Goal: Information Seeking & Learning: Learn about a topic

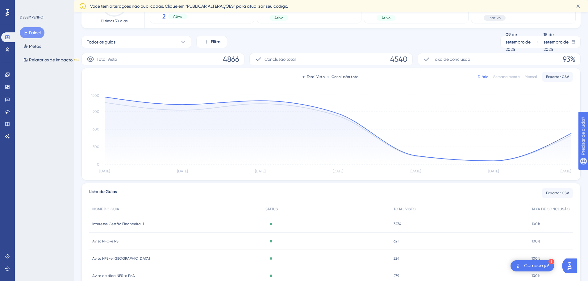
scroll to position [93, 0]
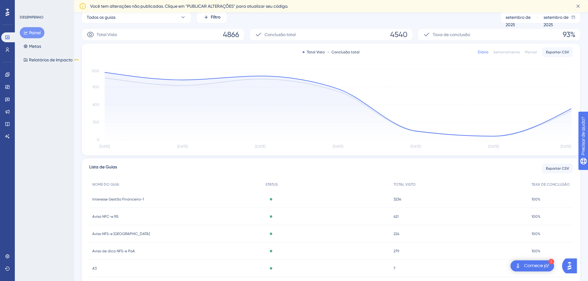
drag, startPoint x: 83, startPoint y: 181, endPoint x: 81, endPoint y: 174, distance: 7.3
drag, startPoint x: 81, startPoint y: 174, endPoint x: 24, endPoint y: 92, distance: 99.8
click at [30, 98] on div "DESEMPENHO Painel Metas Relatórios de Impacto BETA" at bounding box center [44, 140] width 59 height 281
click at [5, 9] on div at bounding box center [7, 12] width 10 height 10
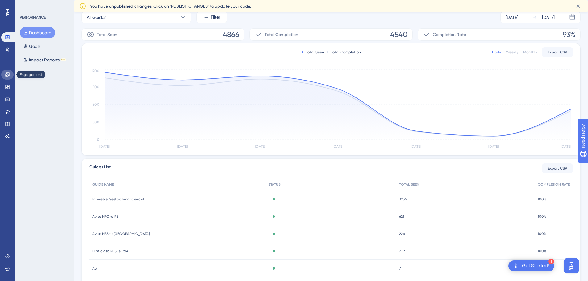
click at [11, 73] on link at bounding box center [7, 75] width 12 height 10
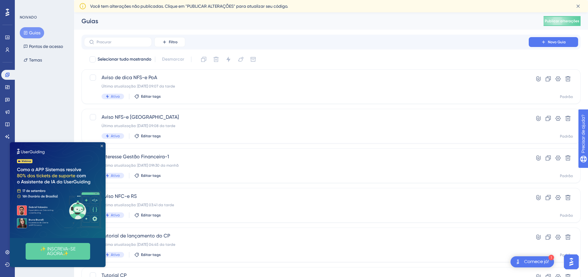
click at [102, 146] on icon "Fechar visualização" at bounding box center [102, 146] width 2 height 2
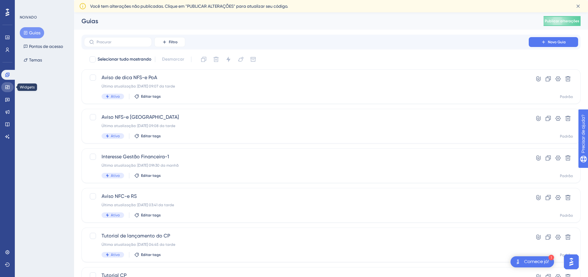
click at [9, 86] on icon at bounding box center [7, 87] width 4 height 4
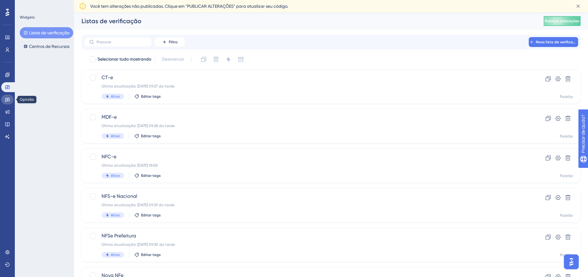
click at [6, 100] on icon at bounding box center [7, 99] width 5 height 5
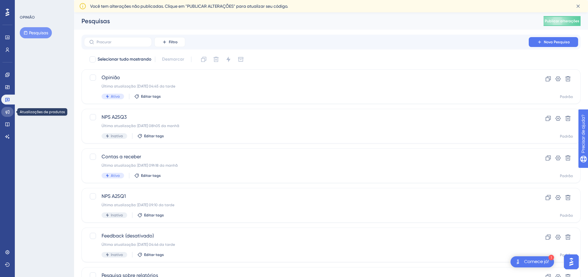
click at [8, 114] on link at bounding box center [7, 112] width 12 height 10
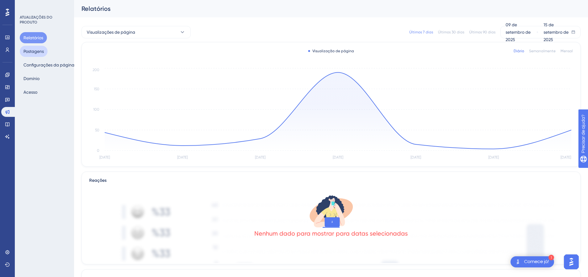
click at [39, 50] on font "Postagens" at bounding box center [33, 51] width 20 height 5
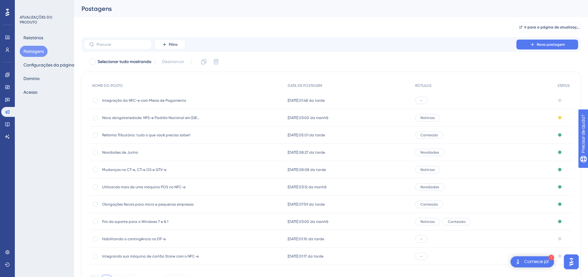
click at [154, 102] on font "Integração da NFC-e com Meios de Pagamento" at bounding box center [144, 100] width 84 height 4
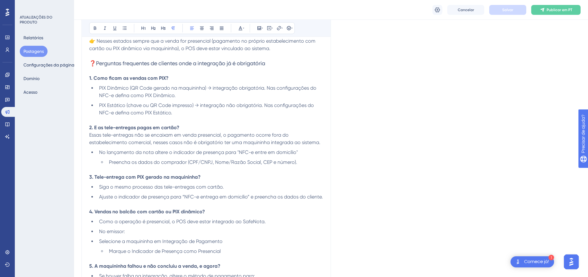
scroll to position [340, 0]
